Goal: Task Accomplishment & Management: Use online tool/utility

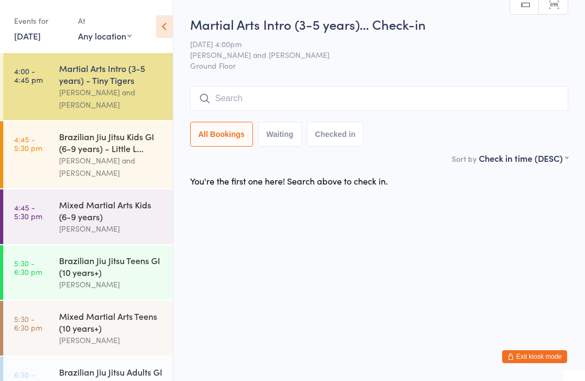
click at [538, 357] on button "Exit kiosk mode" at bounding box center [534, 356] width 65 height 13
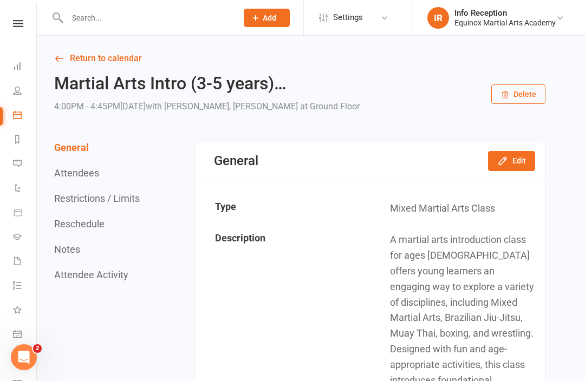
click at [92, 53] on link "Return to calendar" at bounding box center [299, 58] width 491 height 15
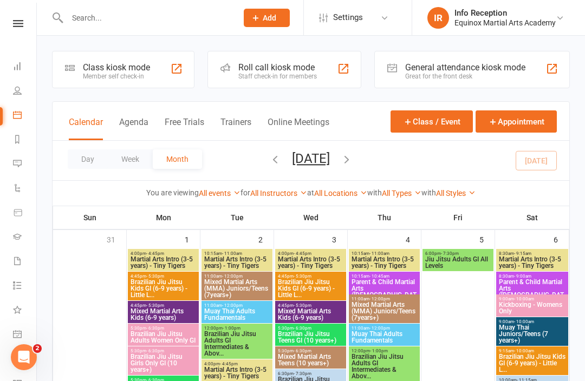
click at [103, 71] on div "Class kiosk mode" at bounding box center [116, 67] width 67 height 10
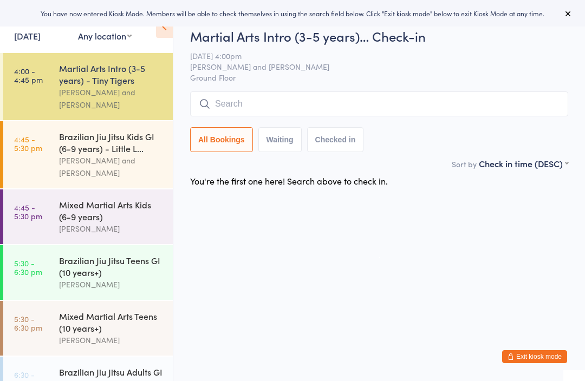
click at [304, 110] on input "search" at bounding box center [379, 104] width 378 height 25
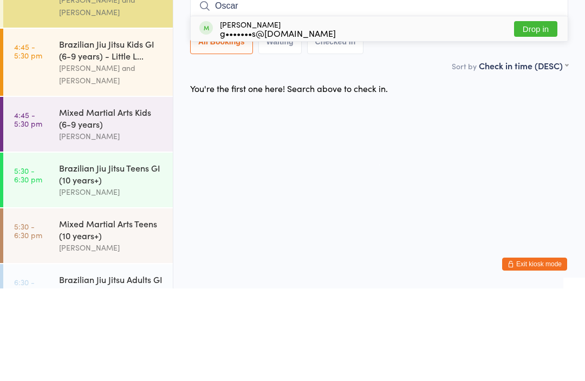
type input "Oscar"
click at [540, 114] on button "Drop in" at bounding box center [535, 122] width 43 height 16
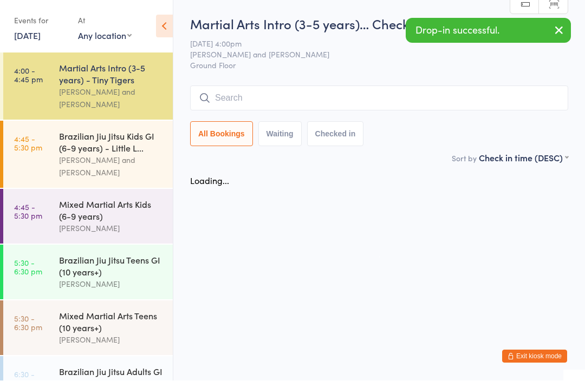
scroll to position [1, 0]
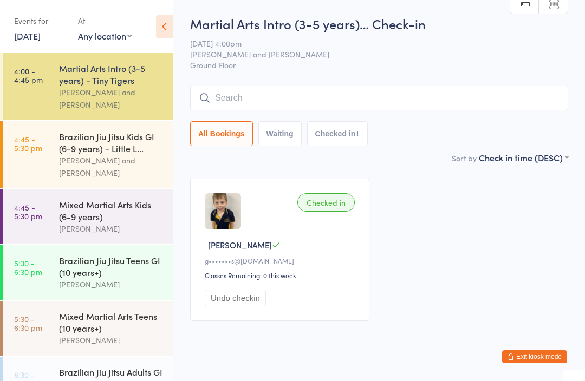
click at [474, 108] on input "search" at bounding box center [379, 98] width 378 height 25
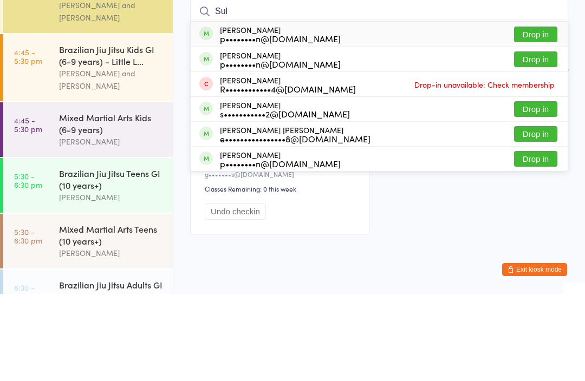
type input "Sul"
click at [543, 213] on button "Drop in" at bounding box center [535, 221] width 43 height 16
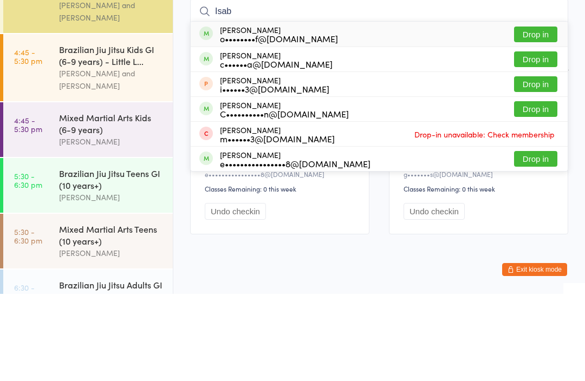
type input "Isab"
click at [545, 139] on button "Drop in" at bounding box center [535, 147] width 43 height 16
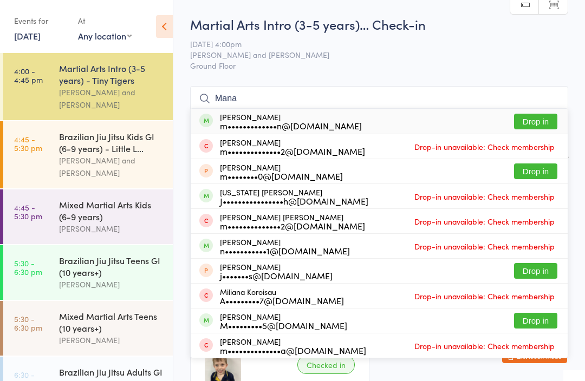
type input "Mana"
click at [546, 120] on button "Drop in" at bounding box center [535, 122] width 43 height 16
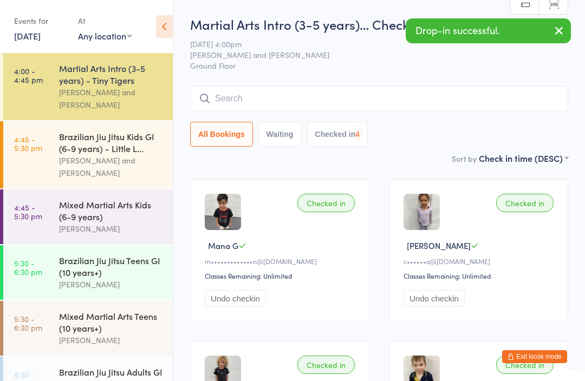
click at [444, 105] on input "search" at bounding box center [379, 98] width 378 height 25
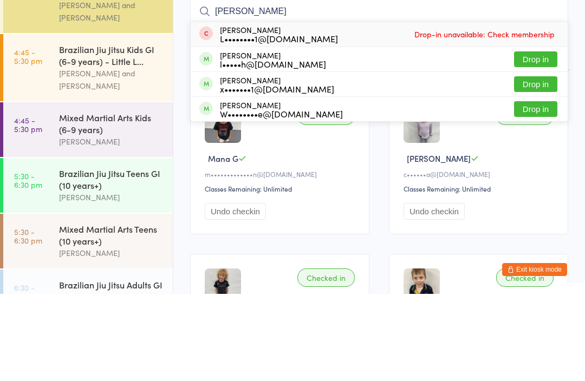
type input "Luke"
click at [546, 139] on button "Drop in" at bounding box center [535, 147] width 43 height 16
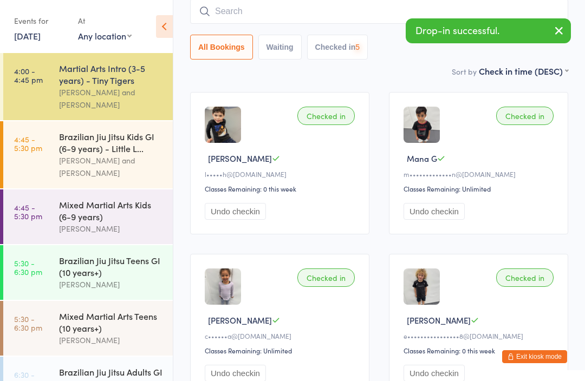
click at [447, 10] on input "search" at bounding box center [379, 11] width 378 height 25
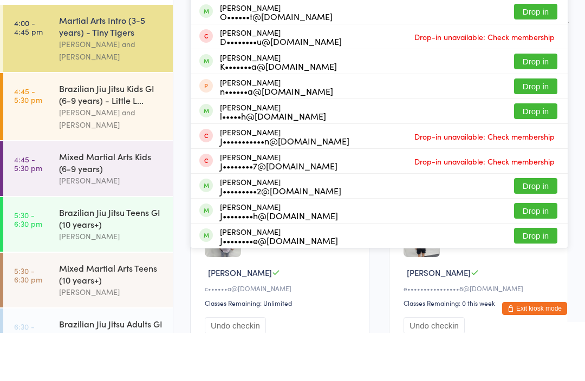
type input "Josh"
click at [542, 152] on button "Drop in" at bounding box center [535, 160] width 43 height 16
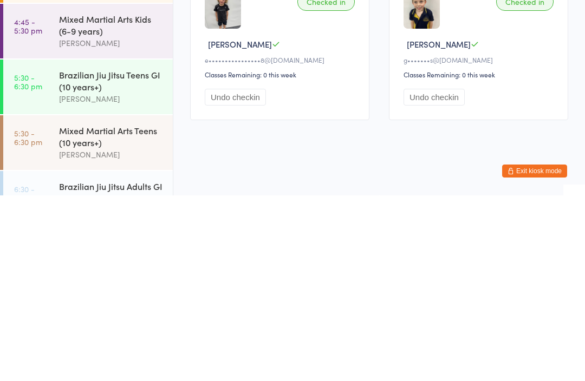
scroll to position [360, 0]
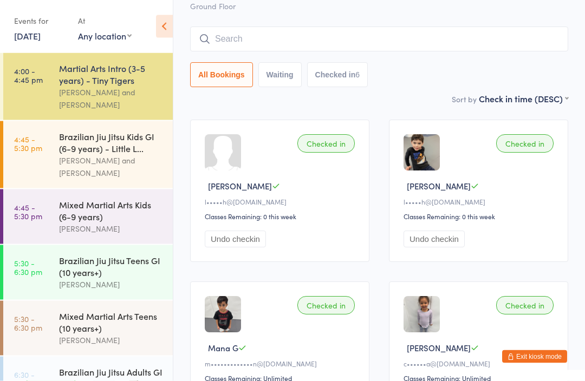
scroll to position [0, 0]
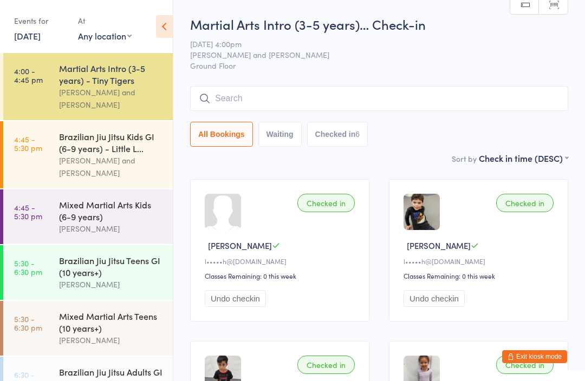
click at [126, 154] on div "[PERSON_NAME] and [PERSON_NAME]" at bounding box center [111, 166] width 105 height 25
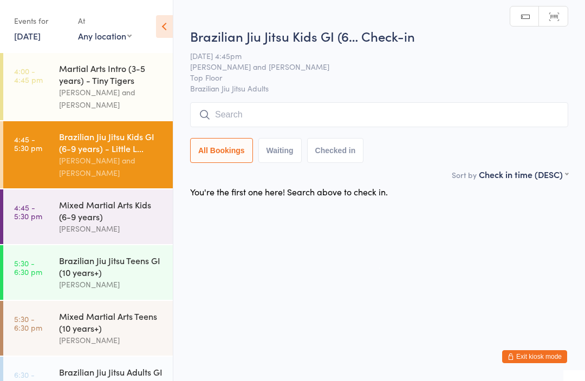
click at [244, 120] on input "search" at bounding box center [379, 114] width 378 height 25
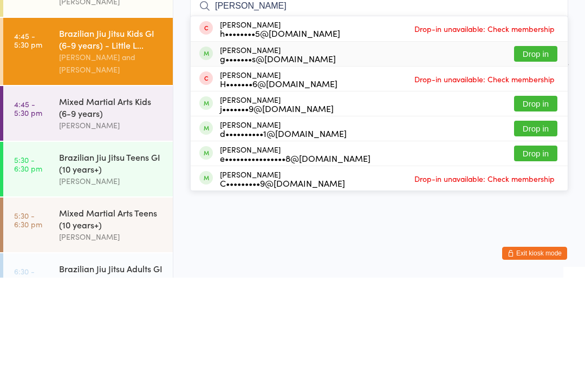
type input "Henry"
click at [235, 158] on div "g•••••••s@gmail.com" at bounding box center [278, 162] width 116 height 9
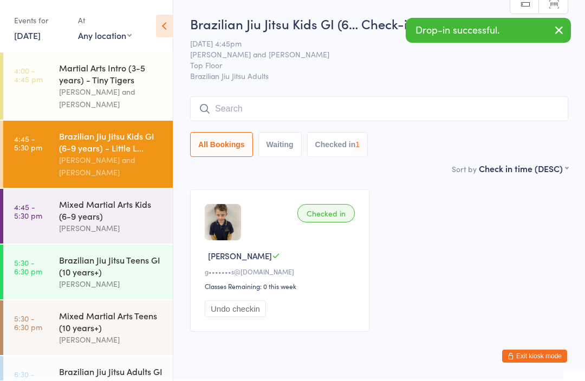
scroll to position [1, 0]
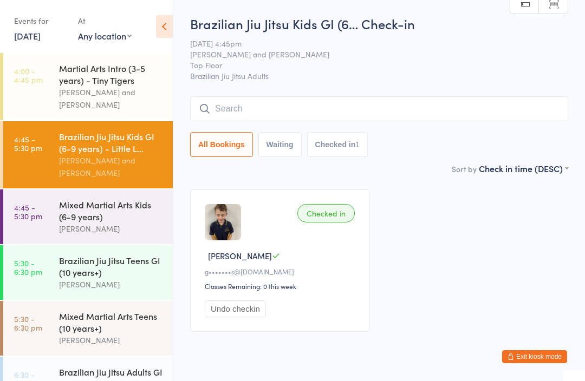
click at [287, 106] on input "search" at bounding box center [379, 108] width 378 height 25
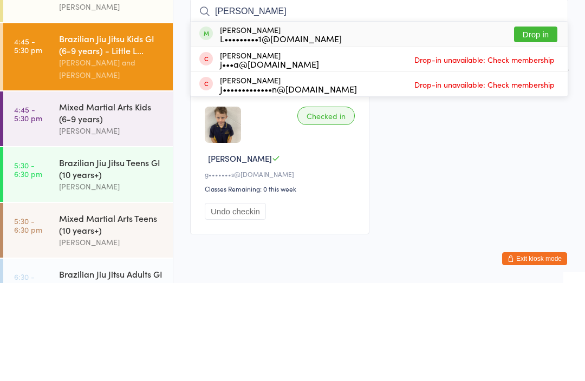
type input "Julius"
click at [536, 125] on button "Drop in" at bounding box center [535, 133] width 43 height 16
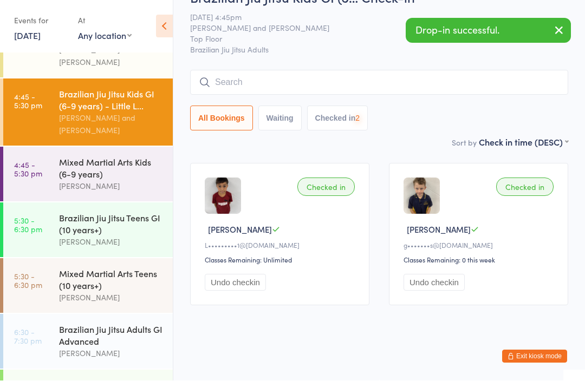
scroll to position [41, 0]
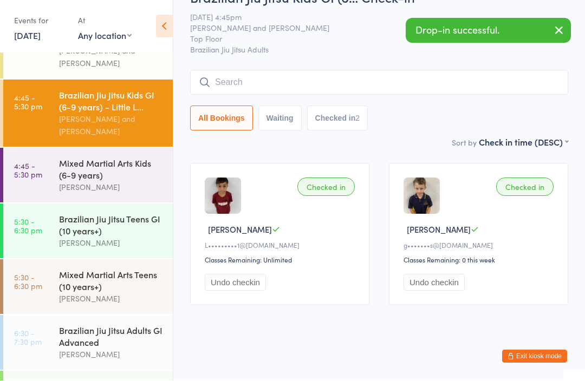
click at [70, 226] on div "Brazilian Jiu Jitsu Teens GI (10 years+)" at bounding box center [111, 225] width 105 height 24
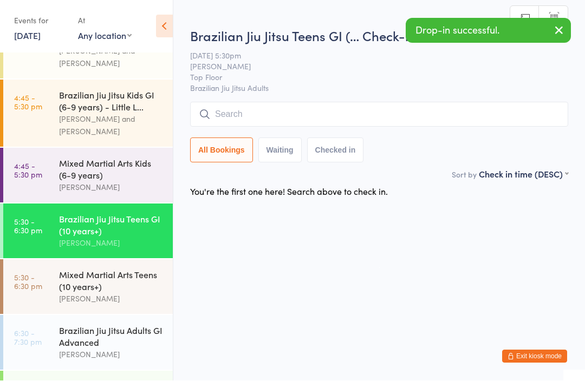
click at [235, 109] on input "search" at bounding box center [379, 114] width 378 height 25
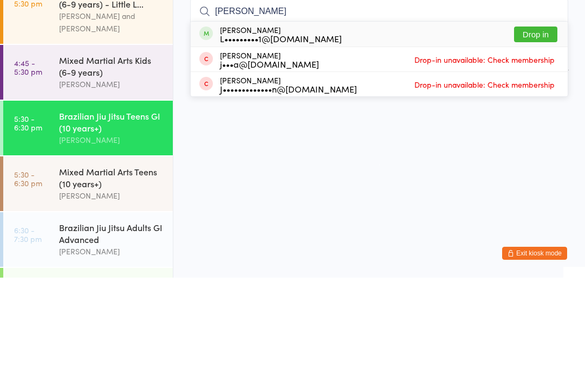
type input "Julius"
click at [543, 130] on button "Drop in" at bounding box center [535, 138] width 43 height 16
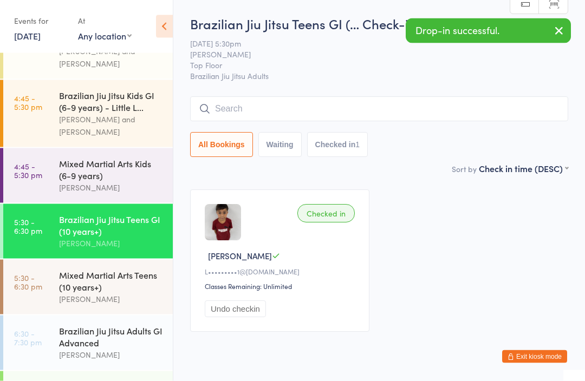
click at [511, 118] on input "search" at bounding box center [379, 109] width 378 height 25
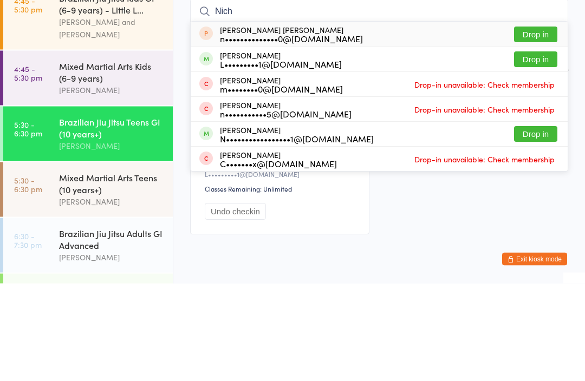
type input "Nich"
click at [536, 149] on button "Drop in" at bounding box center [535, 157] width 43 height 16
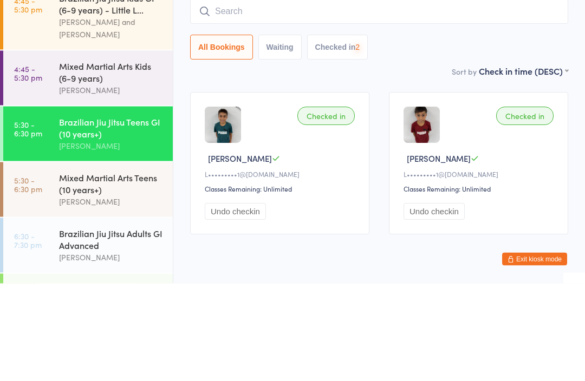
click at [27, 80] on link "4:45 - 5:30 pm Brazilian Jiu Jitsu Kids GI (6-9 years) - Little L... Thiago Oka…" at bounding box center [88, 113] width 170 height 67
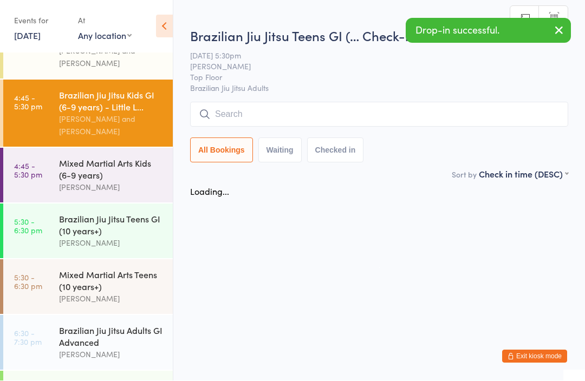
scroll to position [1, 0]
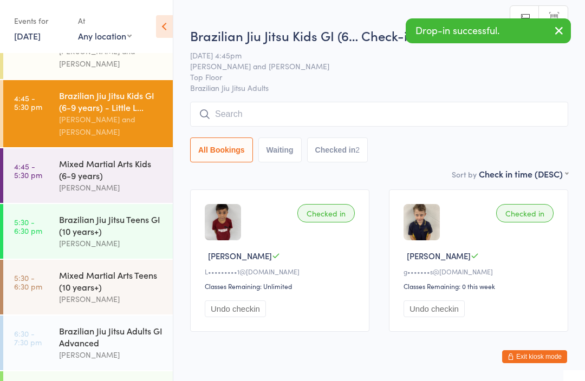
click at [523, 111] on input "search" at bounding box center [379, 114] width 378 height 25
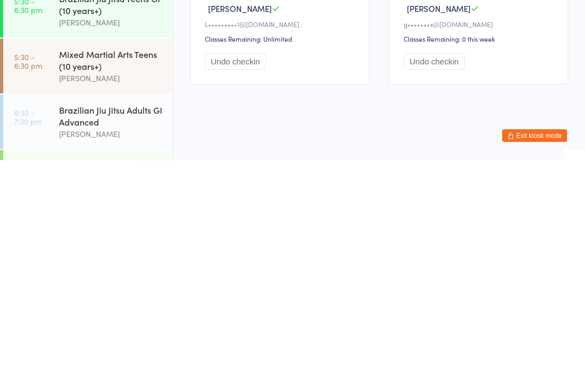
scroll to position [40, 0]
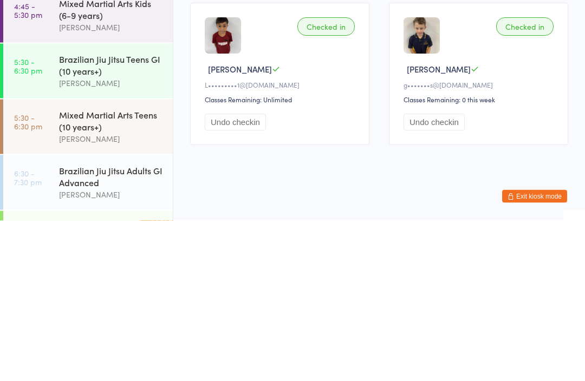
click at [442, 275] on button "Undo checkin" at bounding box center [433, 283] width 61 height 17
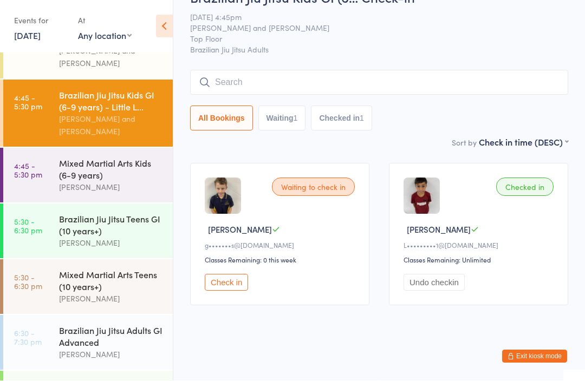
click at [391, 72] on input "search" at bounding box center [379, 82] width 378 height 25
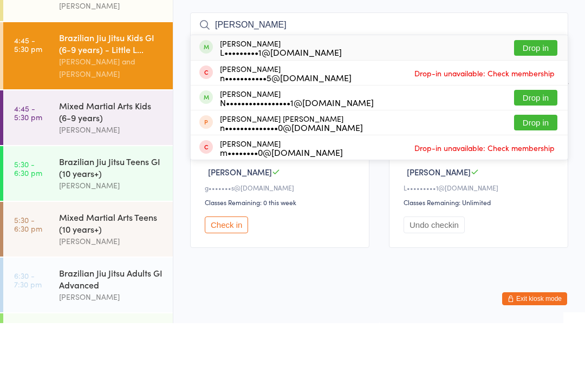
type input "Nichol"
click at [536, 98] on button "Drop in" at bounding box center [535, 106] width 43 height 16
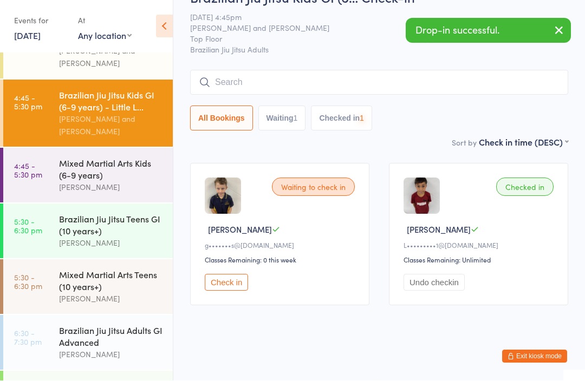
scroll to position [41, 0]
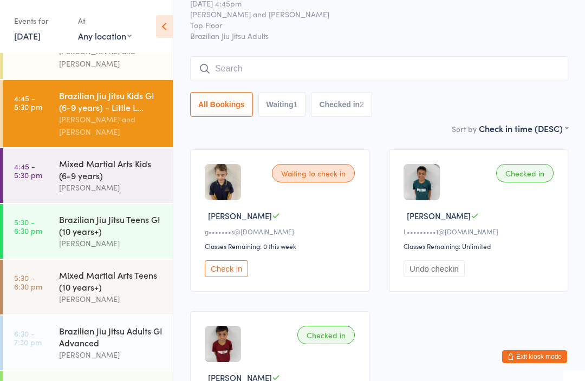
click at [91, 170] on div "Mixed Martial Arts Kids (6-9 years)" at bounding box center [111, 170] width 105 height 24
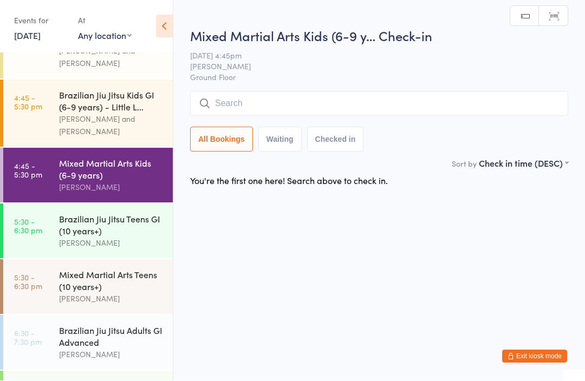
click at [318, 100] on input "search" at bounding box center [379, 104] width 378 height 25
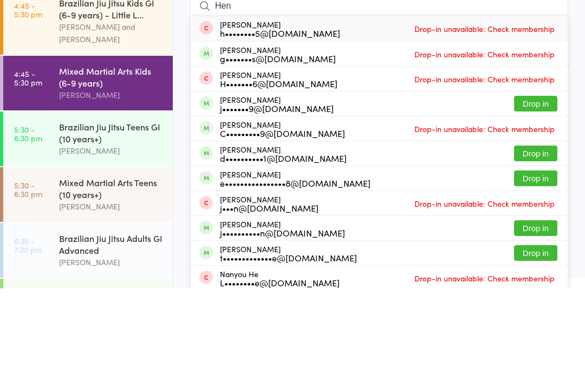
type input "Hen"
click at [278, 147] on div "g•••••••s@gmail.com" at bounding box center [278, 151] width 116 height 9
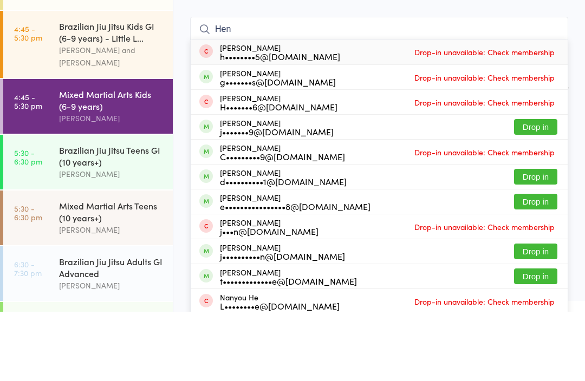
type input "Hen"
click at [248, 147] on div "g•••••••s@gmail.com" at bounding box center [278, 151] width 116 height 9
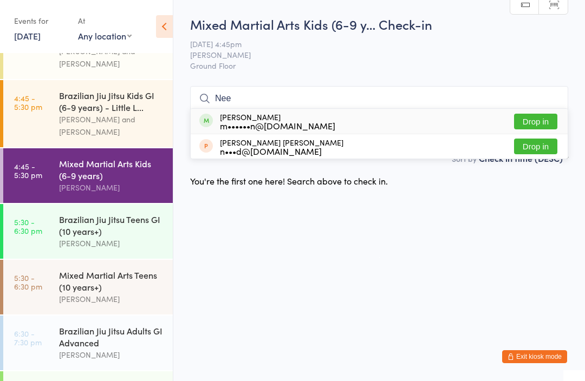
type input "Nee"
click at [236, 118] on div "NEEL RAO m••••••n@gmail.com" at bounding box center [277, 121] width 115 height 17
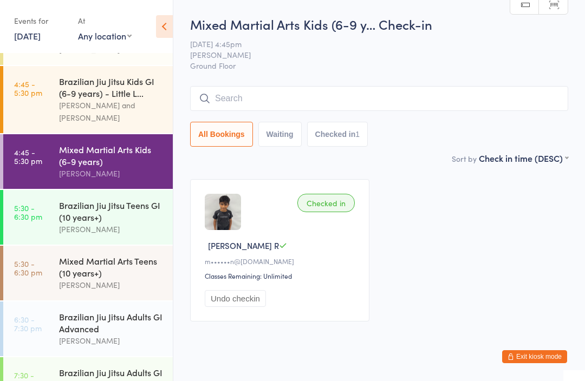
scroll to position [54, 0]
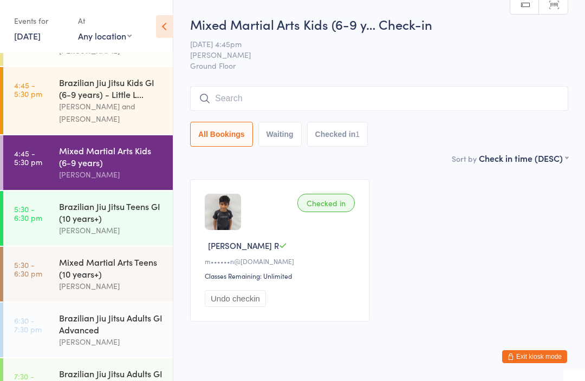
click at [90, 86] on div "Brazilian Jiu Jitsu Kids GI (6-9 years) - Little L..." at bounding box center [111, 88] width 105 height 24
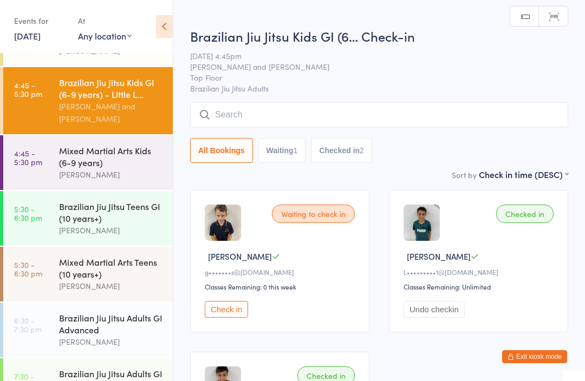
click at [366, 114] on input "search" at bounding box center [379, 114] width 378 height 25
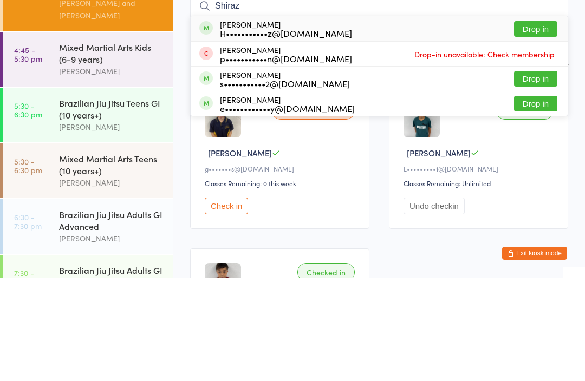
type input "Shiraz"
click at [537, 125] on button "Drop in" at bounding box center [535, 133] width 43 height 16
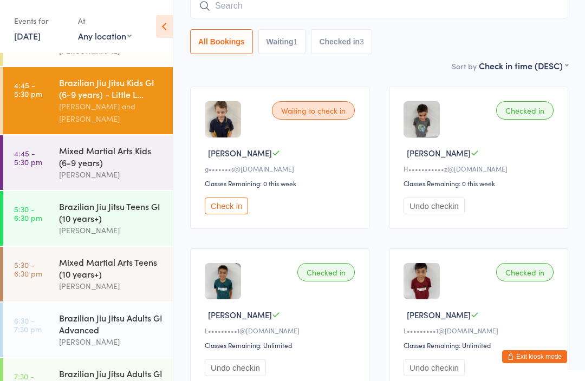
click at [151, 155] on div "Mixed Martial Arts Kids (6-9 years)" at bounding box center [111, 157] width 105 height 24
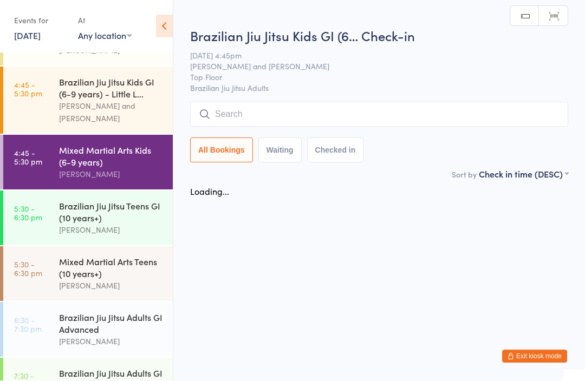
scroll to position [1, 0]
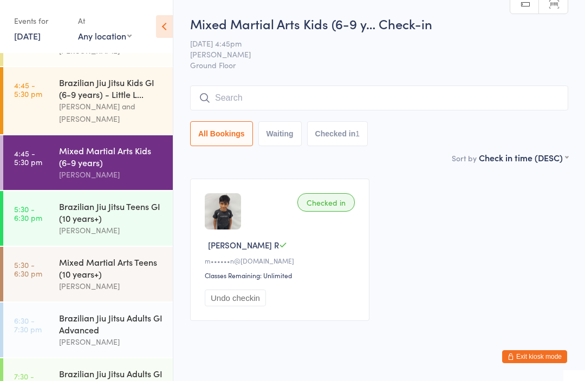
click at [217, 93] on input "search" at bounding box center [379, 98] width 378 height 25
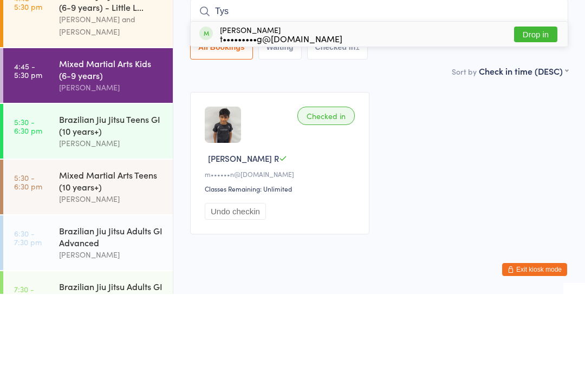
type input "Tys"
click at [518, 114] on button "Drop in" at bounding box center [535, 122] width 43 height 16
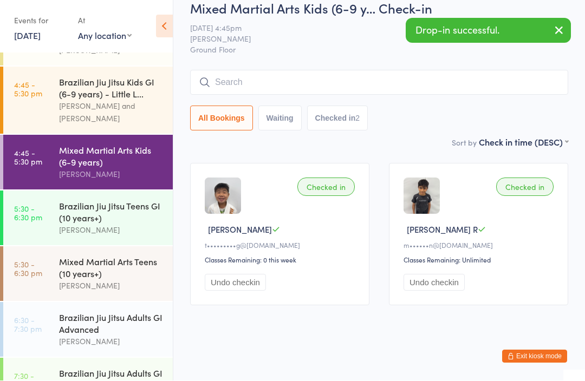
click at [227, 198] on img at bounding box center [223, 196] width 36 height 36
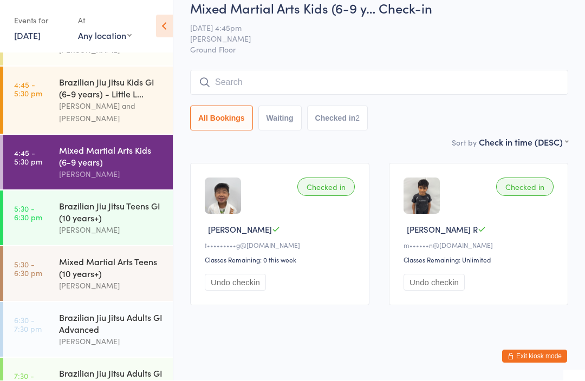
click at [347, 70] on input "search" at bounding box center [379, 82] width 378 height 25
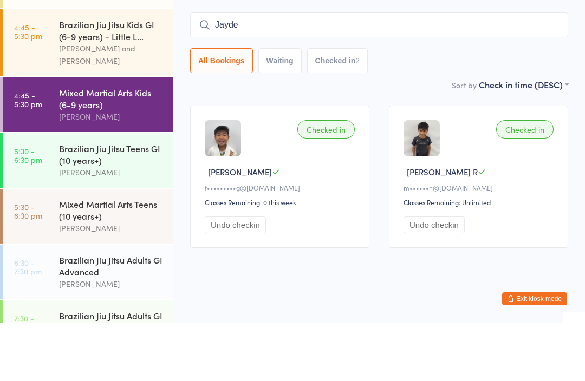
type input "Jayden"
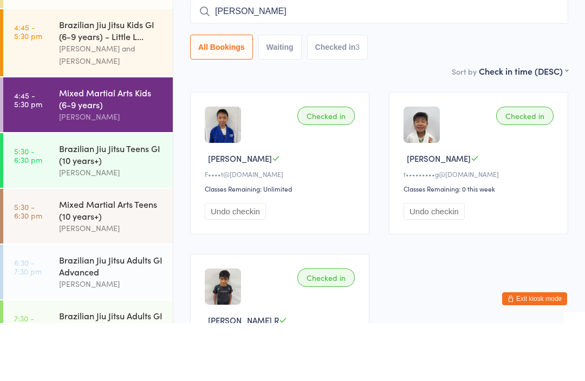
type input "thomas"
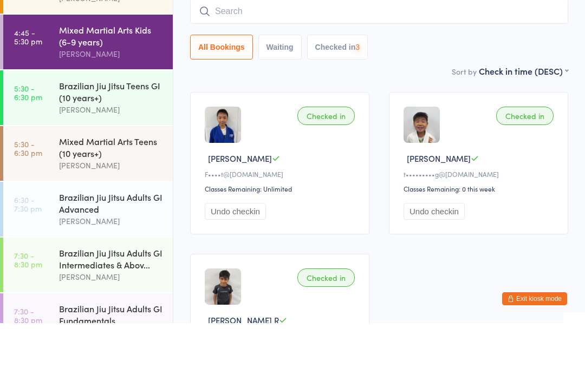
scroll to position [119, 0]
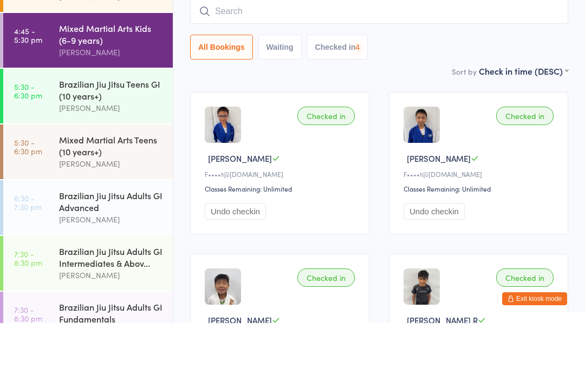
click at [119, 136] on div "Brazilian Jiu Jitsu Teens GI (10 years+)" at bounding box center [111, 148] width 105 height 24
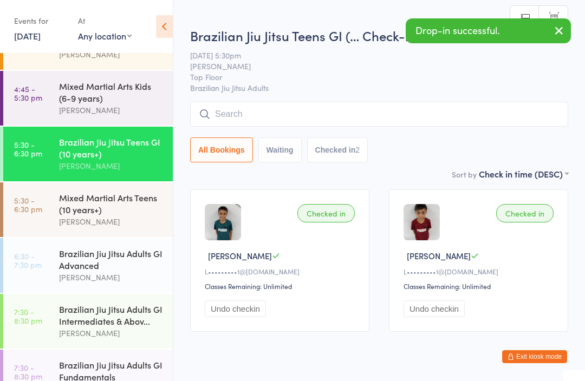
scroll to position [116, 0]
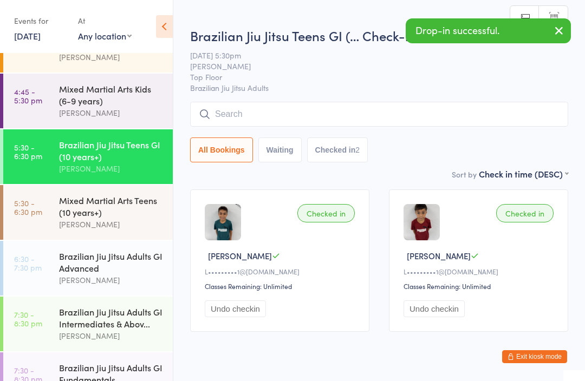
click at [158, 85] on div "Mixed Martial Arts Kids (6-9 years)" at bounding box center [111, 95] width 105 height 24
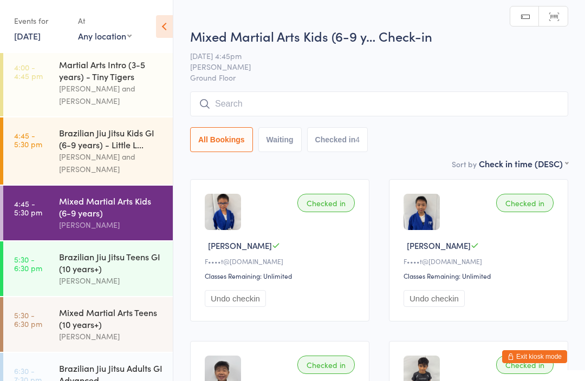
scroll to position [5, 0]
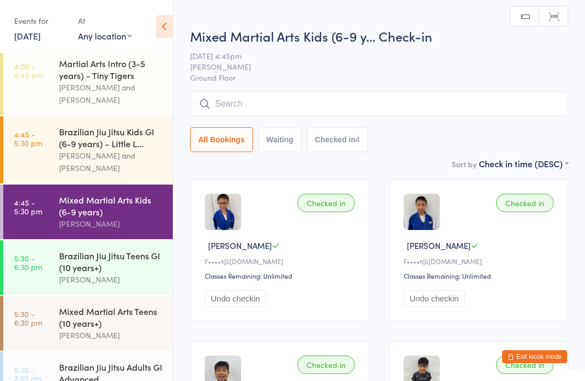
click at [126, 317] on div "Mixed Martial Arts Teens (10 years+)" at bounding box center [111, 317] width 105 height 24
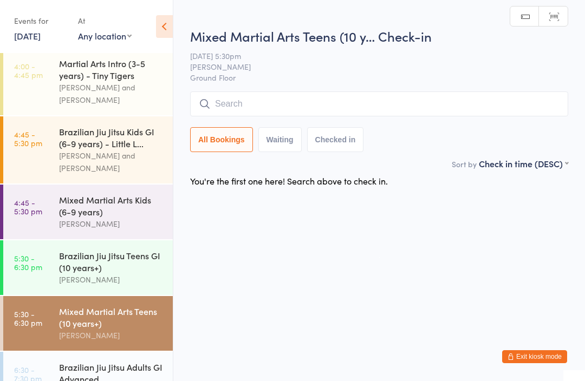
click at [92, 194] on div "Mixed Martial Arts Kids (6-9 years)" at bounding box center [111, 206] width 105 height 24
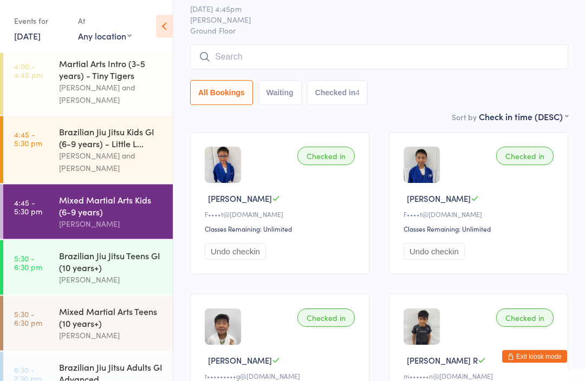
scroll to position [47, 0]
click at [450, 257] on button "Undo checkin" at bounding box center [433, 251] width 61 height 17
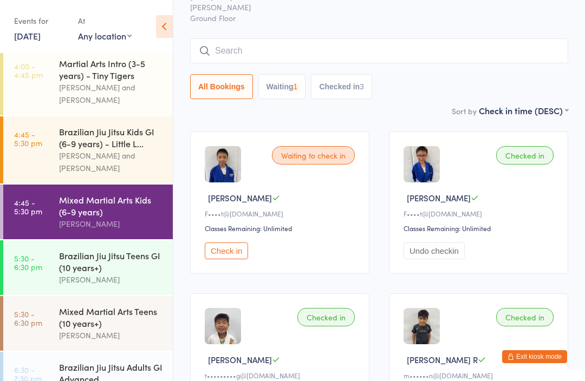
click at [95, 152] on div "[PERSON_NAME] and [PERSON_NAME]" at bounding box center [111, 161] width 105 height 25
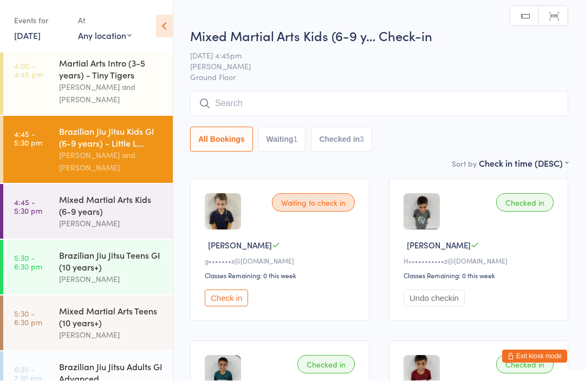
scroll to position [1, 0]
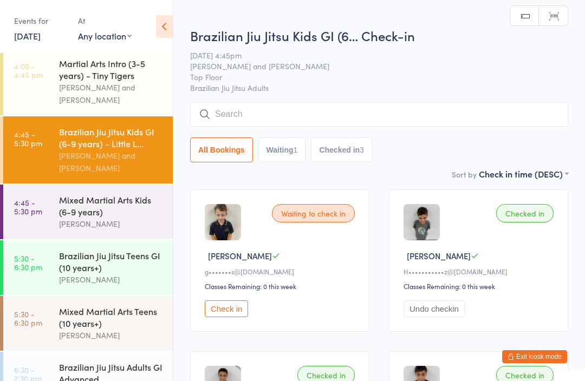
click at [418, 103] on input "search" at bounding box center [379, 114] width 378 height 25
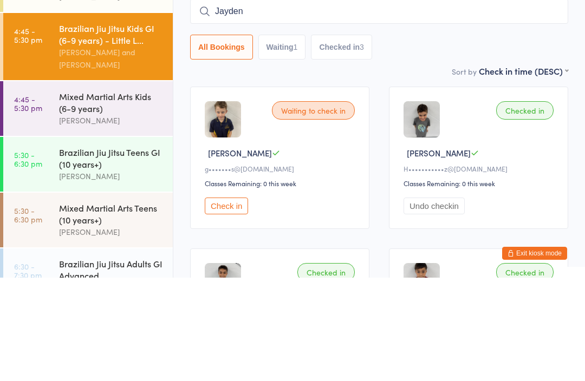
type input "Jayden"
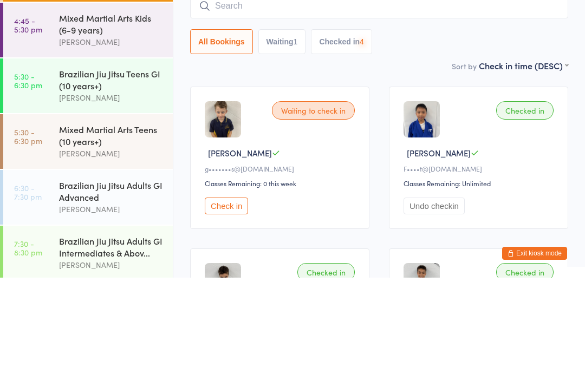
scroll to position [92, 0]
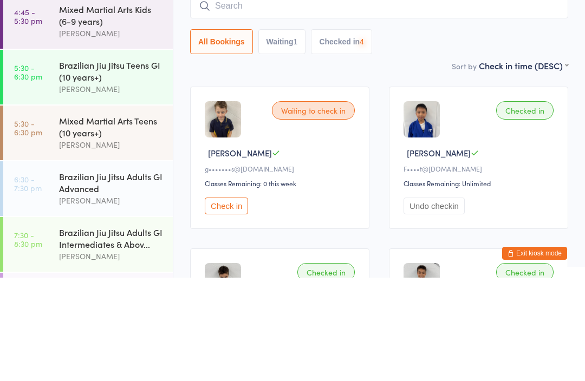
click at [128, 162] on div "Brazilian Jiu Jitsu Teens GI (10 years+)" at bounding box center [111, 174] width 105 height 24
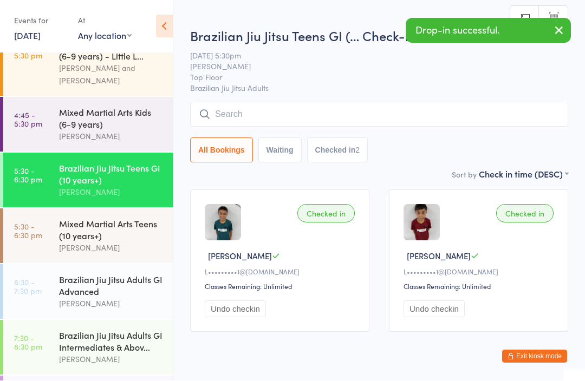
scroll to position [1, 0]
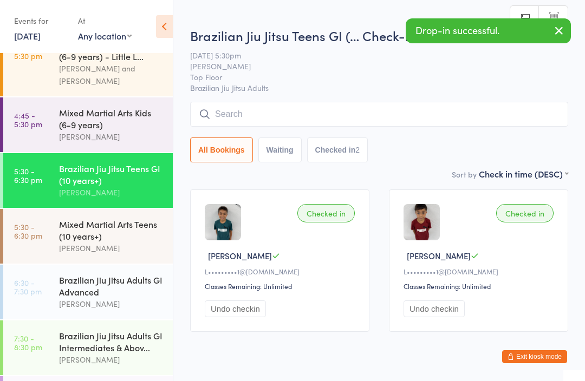
click at [349, 109] on input "search" at bounding box center [379, 114] width 378 height 25
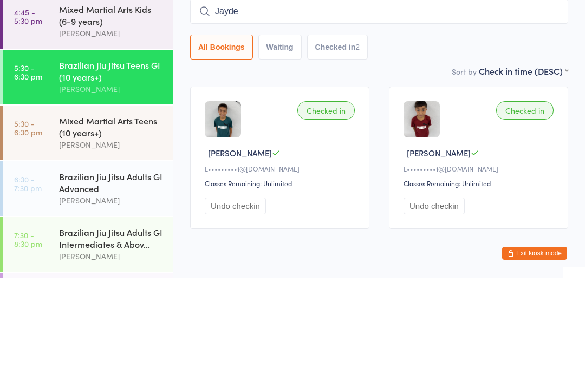
type input "Jayden"
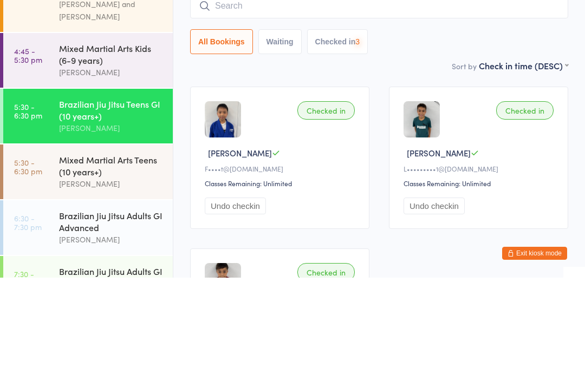
scroll to position [51, 0]
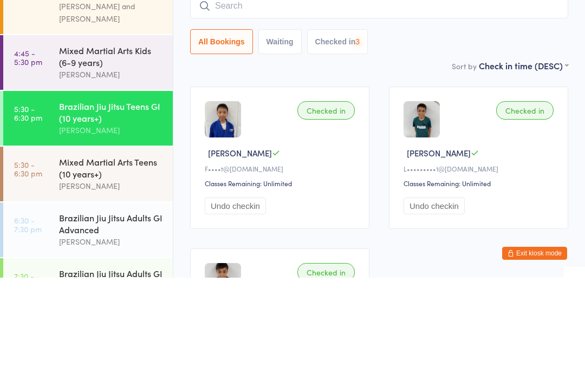
click at [122, 172] on div "[PERSON_NAME]" at bounding box center [111, 178] width 105 height 12
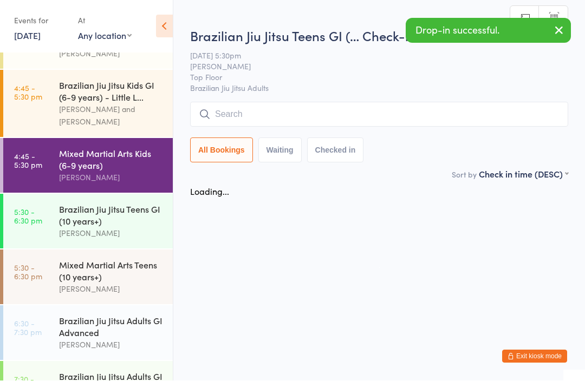
scroll to position [1, 0]
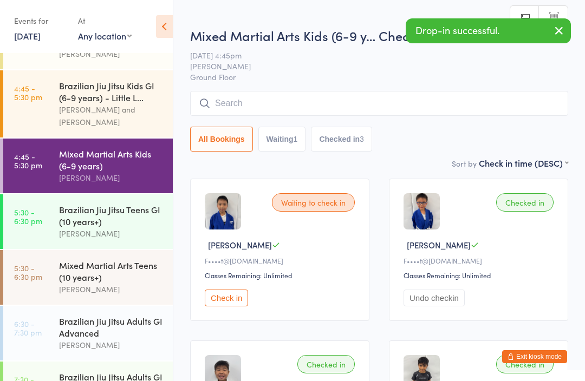
click at [454, 301] on button "Undo checkin" at bounding box center [433, 298] width 61 height 17
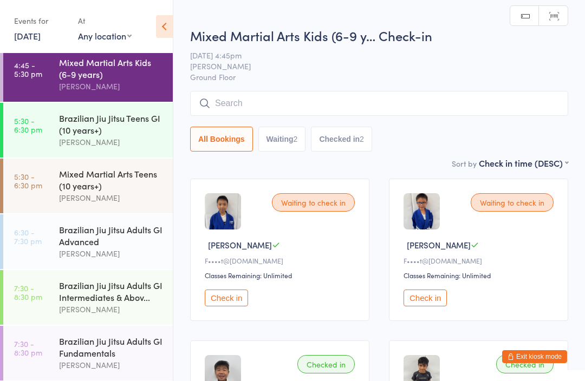
scroll to position [142, 0]
click at [142, 175] on div "Mixed Martial Arts Teens (10 years+)" at bounding box center [111, 180] width 105 height 24
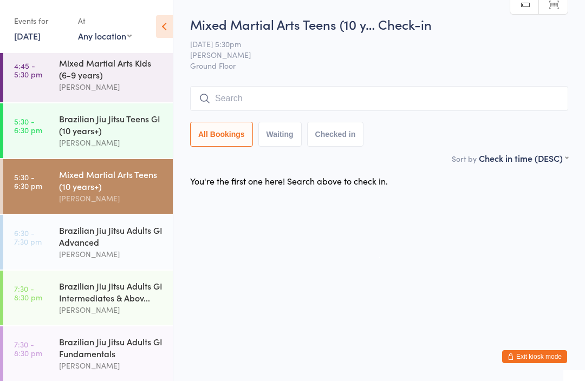
click at [288, 105] on input "search" at bounding box center [379, 98] width 378 height 25
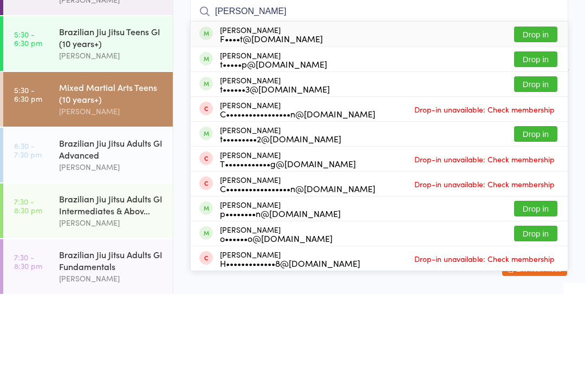
type input "Thom"
click at [545, 114] on button "Drop in" at bounding box center [535, 122] width 43 height 16
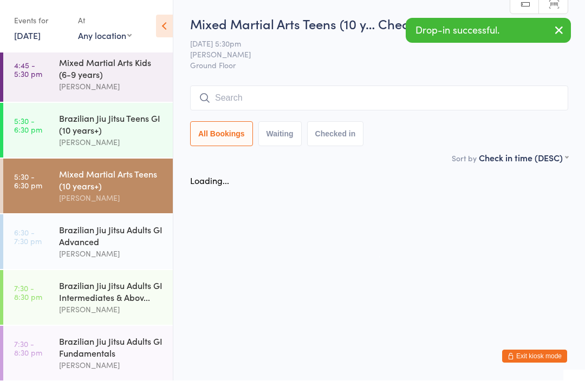
scroll to position [1, 0]
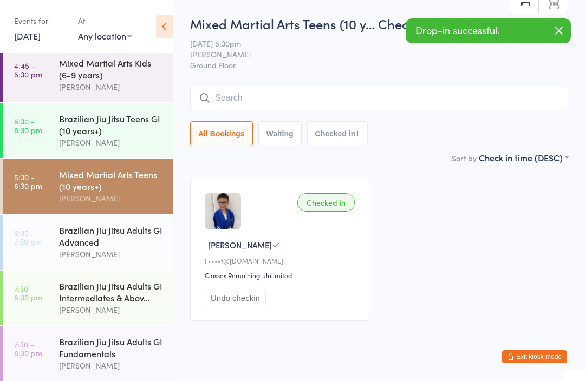
click at [118, 121] on div "Brazilian Jiu Jitsu Teens GI (10 years+)" at bounding box center [111, 125] width 105 height 24
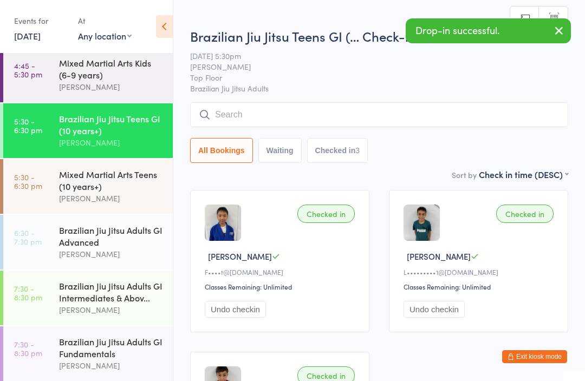
click at [314, 106] on input "search" at bounding box center [379, 114] width 378 height 25
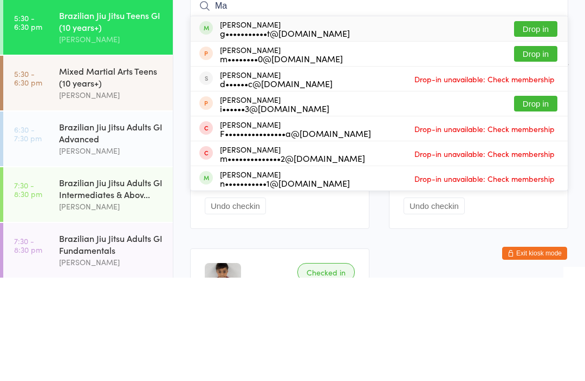
type input "M"
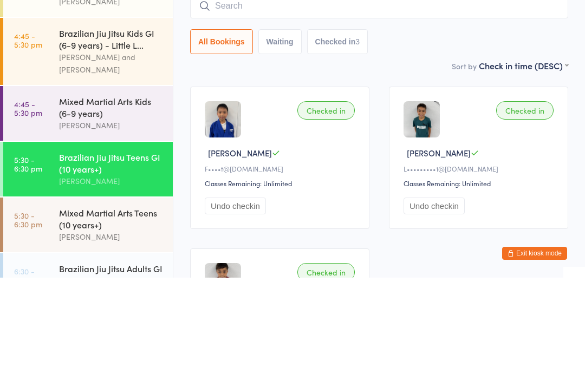
click at [113, 223] on div "[PERSON_NAME]" at bounding box center [111, 229] width 105 height 12
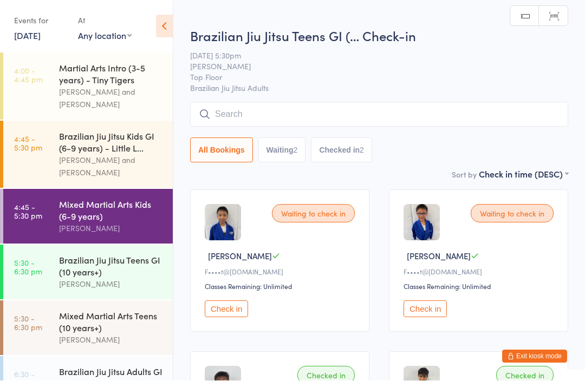
scroll to position [1, 0]
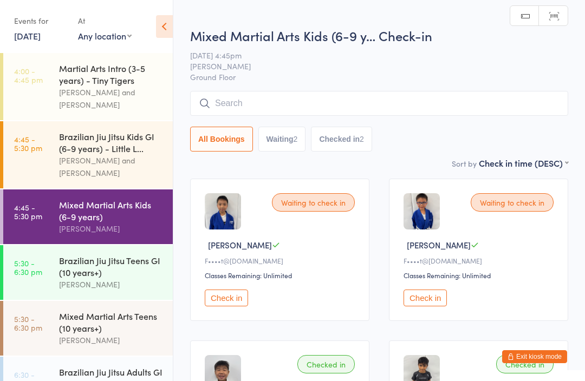
click at [447, 95] on input "search" at bounding box center [379, 103] width 378 height 25
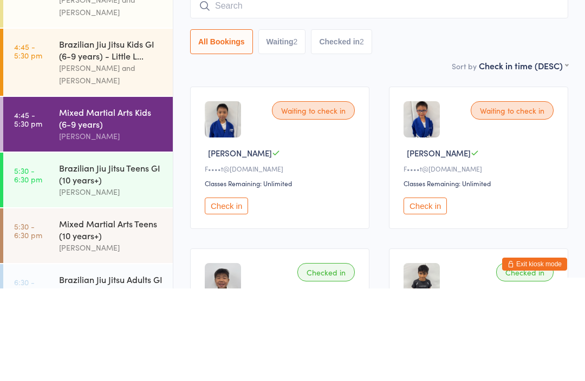
click at [353, 179] on div "Waiting to check in Jayden L F••••t@gmail.com Classes Remaining: Unlimited Chec…" at bounding box center [279, 250] width 179 height 142
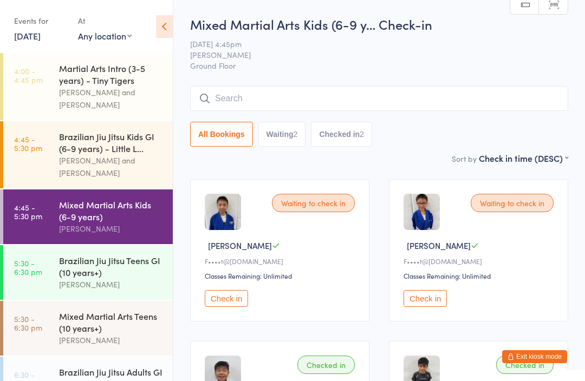
click at [259, 106] on input "search" at bounding box center [379, 98] width 378 height 25
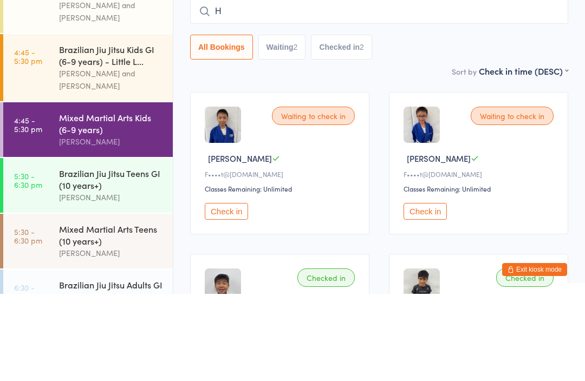
click at [223, 122] on button "All Bookings" at bounding box center [221, 134] width 63 height 25
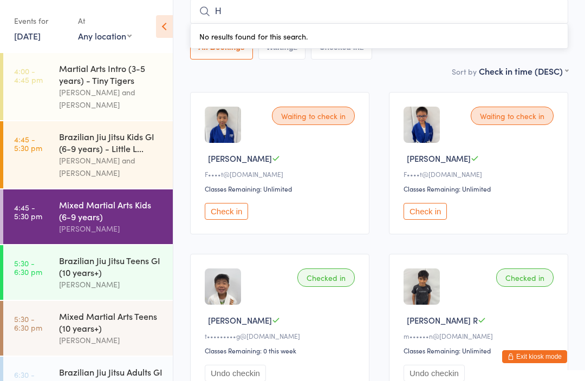
click at [249, 17] on input "H" at bounding box center [379, 11] width 378 height 25
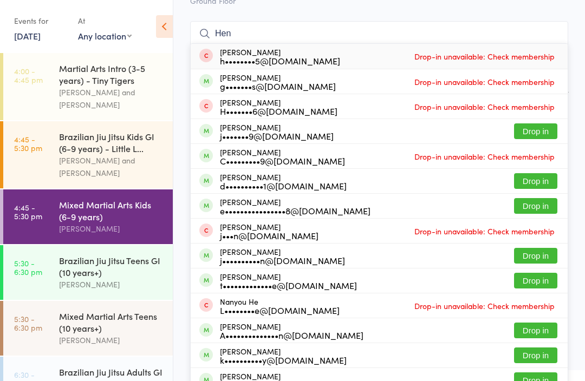
scroll to position [64, 0]
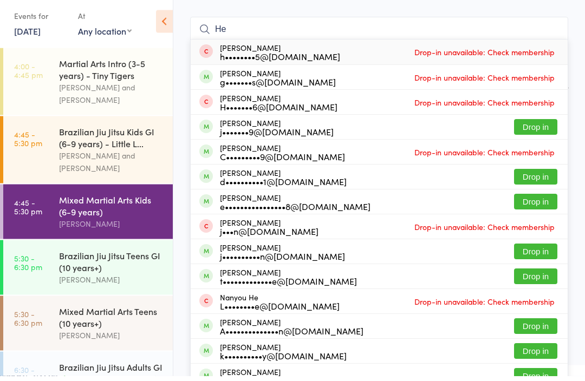
type input "H"
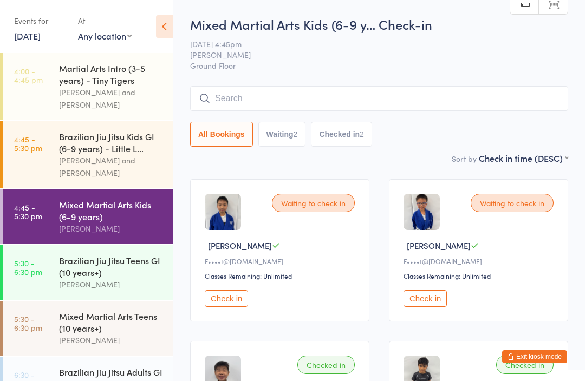
scroll to position [0, 0]
click at [273, 106] on input "search" at bounding box center [379, 98] width 378 height 25
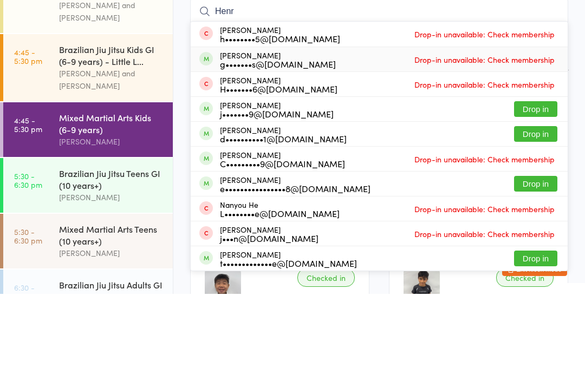
type input "Henr"
click at [270, 147] on div "g•••••••s@gmail.com" at bounding box center [278, 151] width 116 height 9
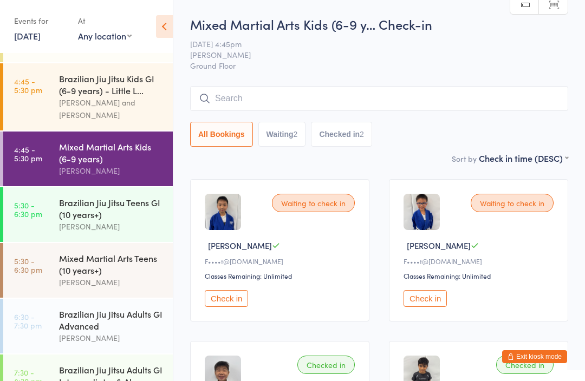
scroll to position [66, 0]
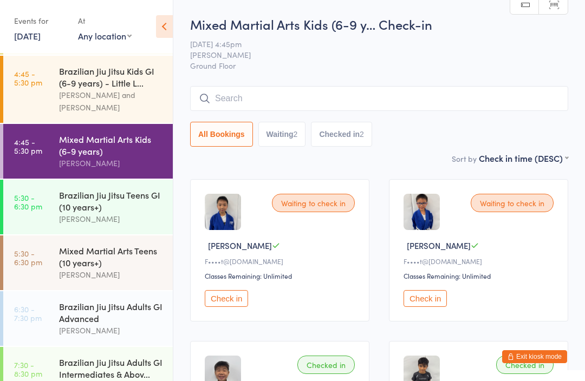
click at [138, 89] on div "[PERSON_NAME] and [PERSON_NAME]" at bounding box center [111, 101] width 105 height 25
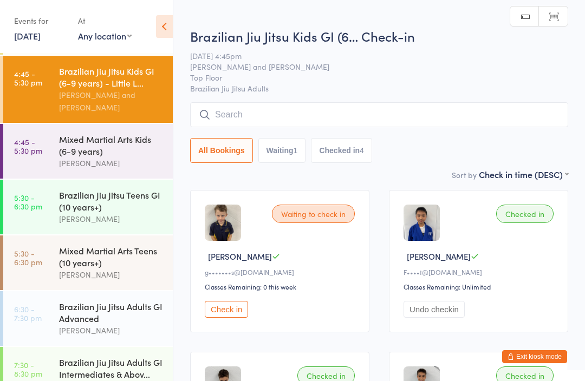
click at [505, 106] on input "search" at bounding box center [379, 114] width 378 height 25
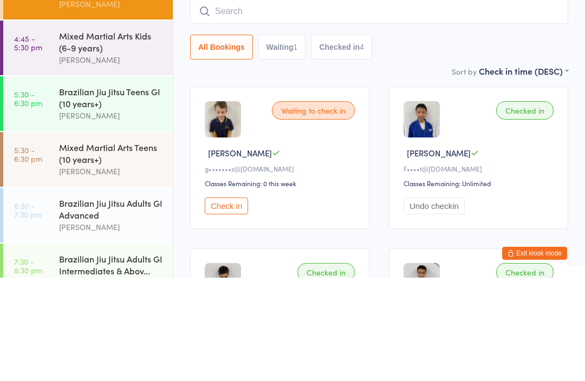
type input "C"
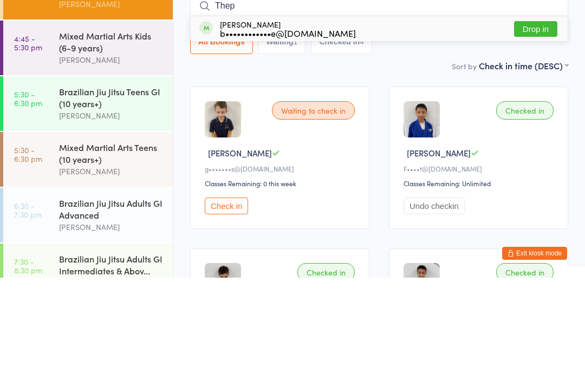
type input "Thep"
click at [545, 125] on button "Drop in" at bounding box center [535, 133] width 43 height 16
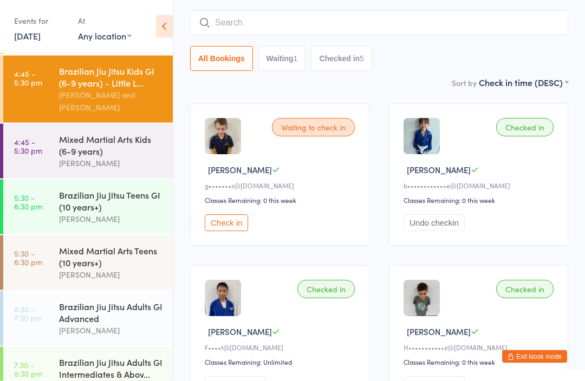
scroll to position [34, 0]
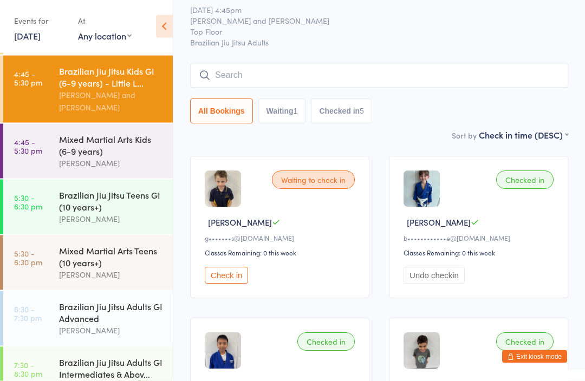
click at [392, 69] on input "search" at bounding box center [379, 75] width 378 height 25
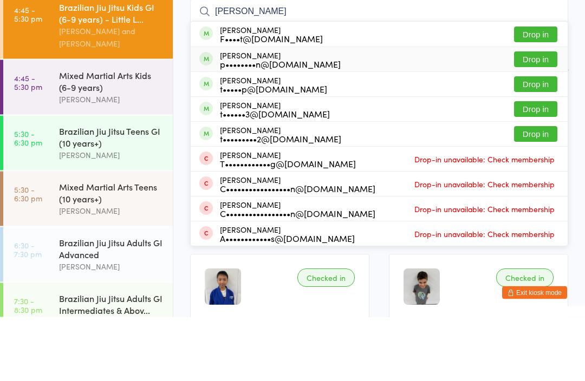
type input "Thomas o"
click at [320, 112] on div "Thomas O’Sullivan p••••••••n@gmail.com Drop in" at bounding box center [379, 124] width 377 height 24
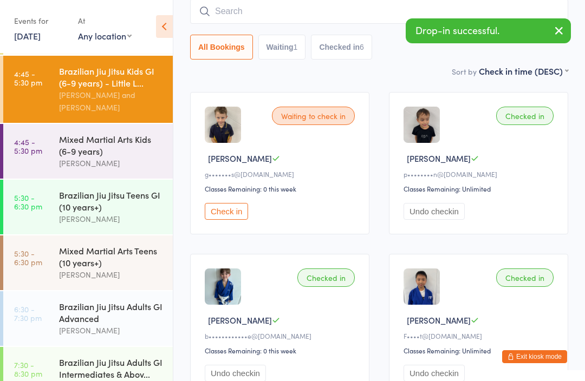
click at [133, 148] on div "Mixed Martial Arts Kids (6-9 years)" at bounding box center [111, 145] width 105 height 24
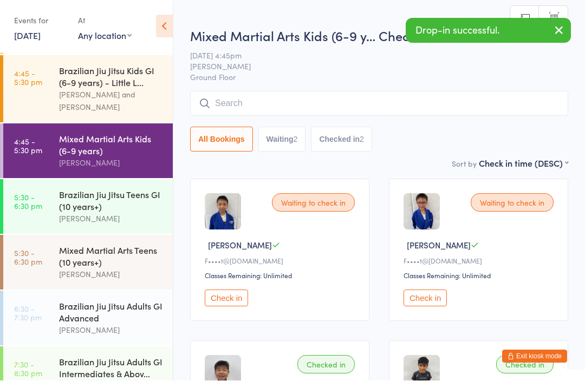
scroll to position [1, 0]
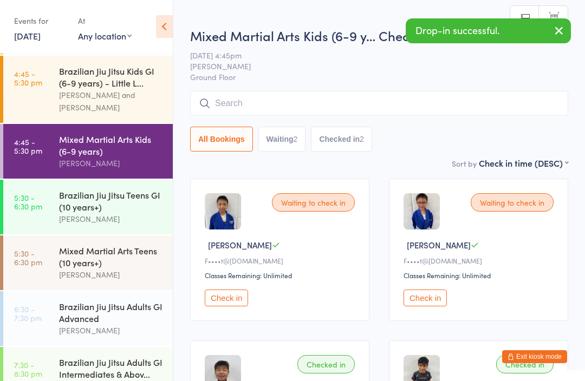
click at [350, 102] on input "search" at bounding box center [379, 103] width 378 height 25
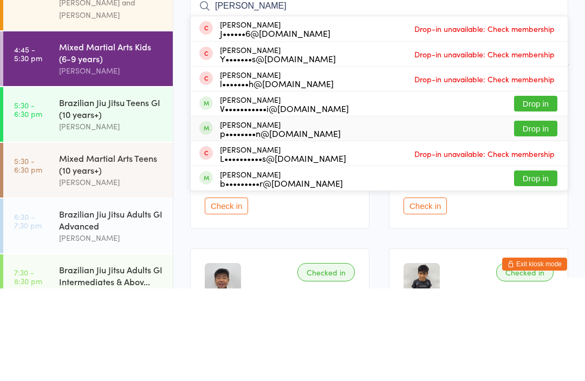
type input "James"
click at [299, 222] on div "p••••••••n@gmail.com" at bounding box center [280, 226] width 121 height 9
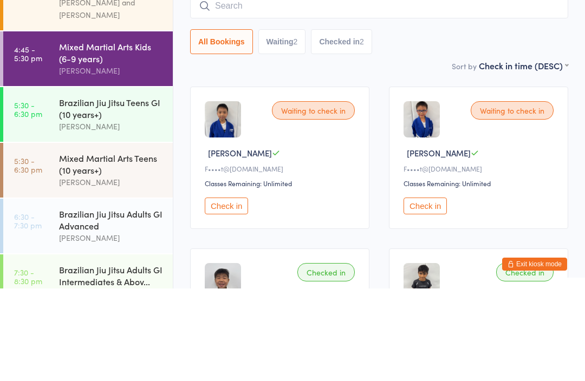
scroll to position [93, 0]
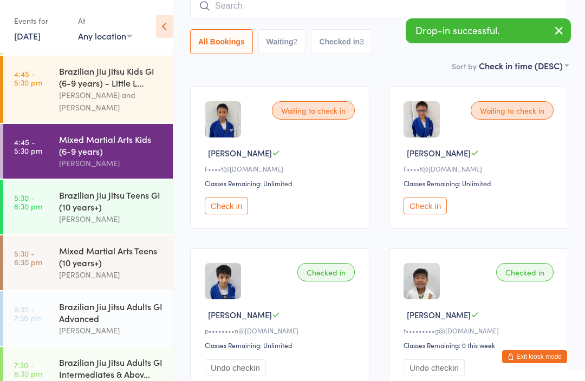
click at [321, 9] on input "search" at bounding box center [379, 6] width 378 height 25
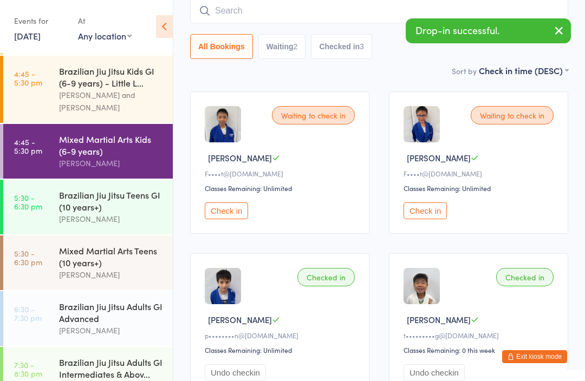
scroll to position [87, 0]
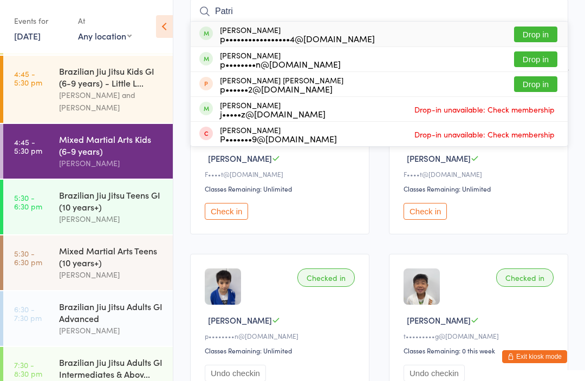
type input "Patri"
click at [312, 61] on div "Patrick O’Sullivan p••••••••n@gmail.com Drop in" at bounding box center [379, 59] width 377 height 24
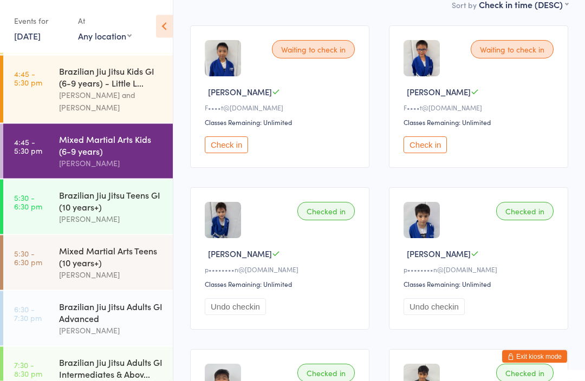
scroll to position [154, 0]
click at [64, 261] on div "Mixed Martial Arts Teens (10 years+)" at bounding box center [111, 257] width 105 height 24
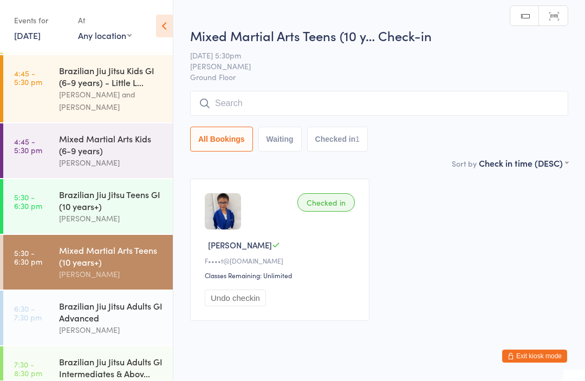
scroll to position [1, 0]
click at [366, 103] on input "search" at bounding box center [379, 103] width 378 height 25
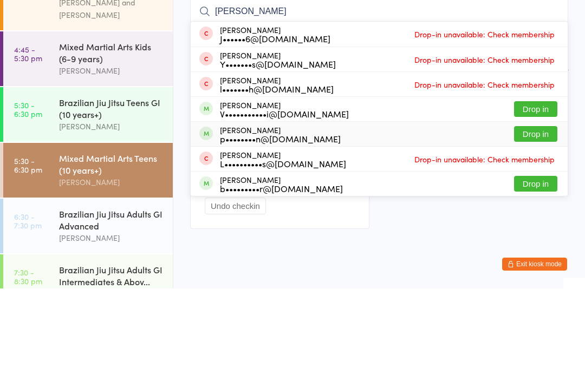
type input "James"
click at [307, 227] on div "p••••••••n@gmail.com" at bounding box center [280, 231] width 121 height 9
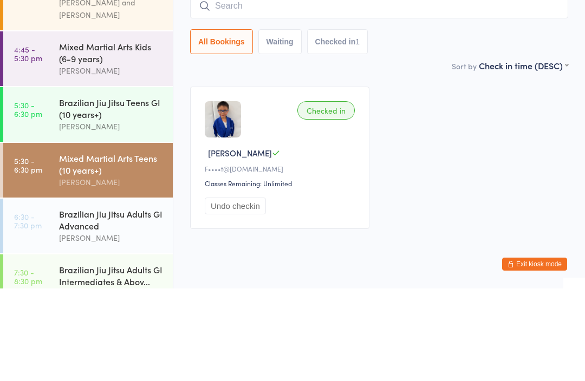
scroll to position [29, 0]
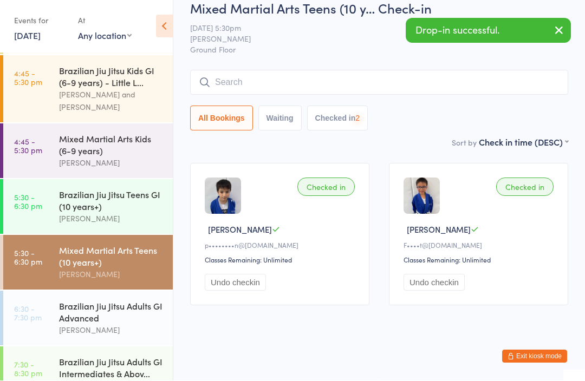
click at [380, 70] on input "search" at bounding box center [379, 82] width 378 height 25
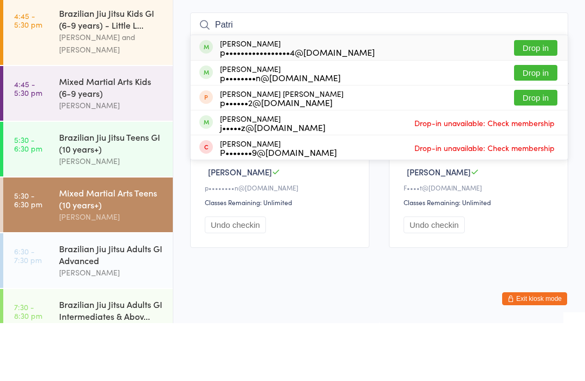
type input "Patri"
click at [312, 131] on div "p••••••••n@gmail.com" at bounding box center [280, 135] width 121 height 9
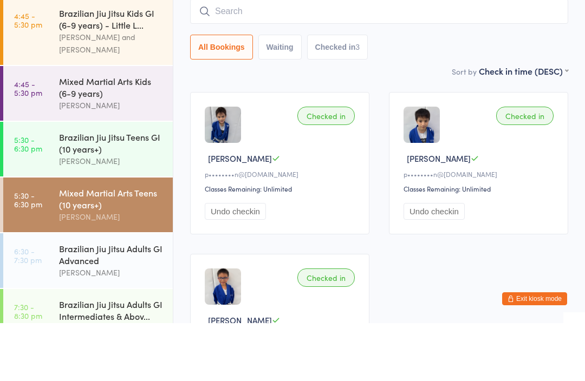
scroll to position [87, 0]
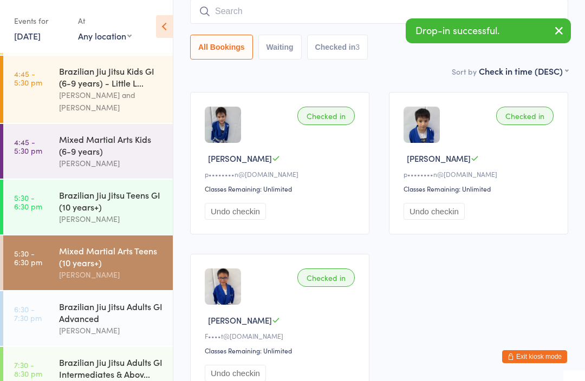
click at [55, 90] on link "4:45 - 5:30 pm Brazilian Jiu Jitsu Kids GI (6-9 years) - Little L... Thiago Oka…" at bounding box center [88, 89] width 170 height 67
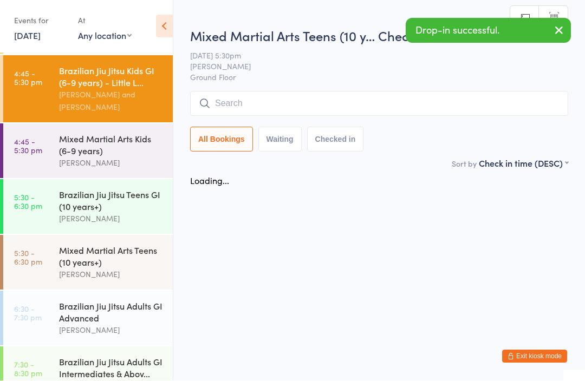
scroll to position [1, 0]
